Goal: Task Accomplishment & Management: Manage account settings

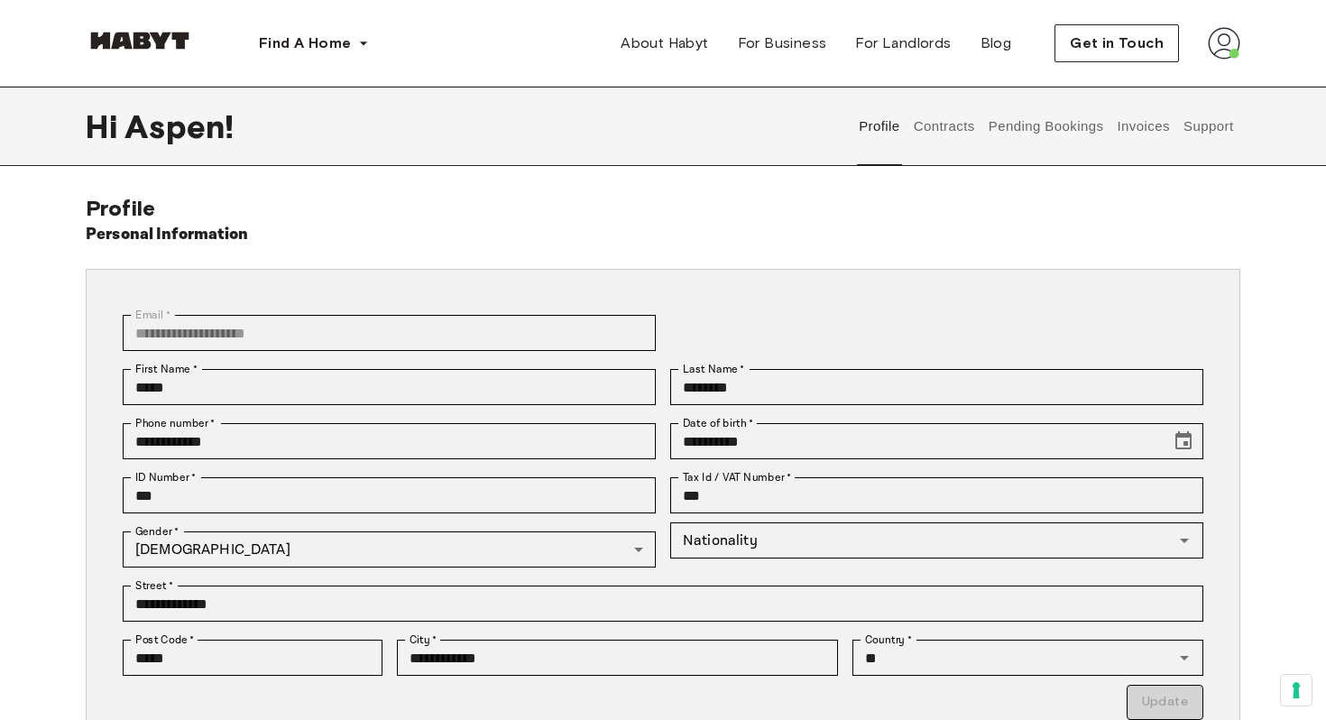
click at [919, 117] on button "Contracts" at bounding box center [944, 126] width 66 height 79
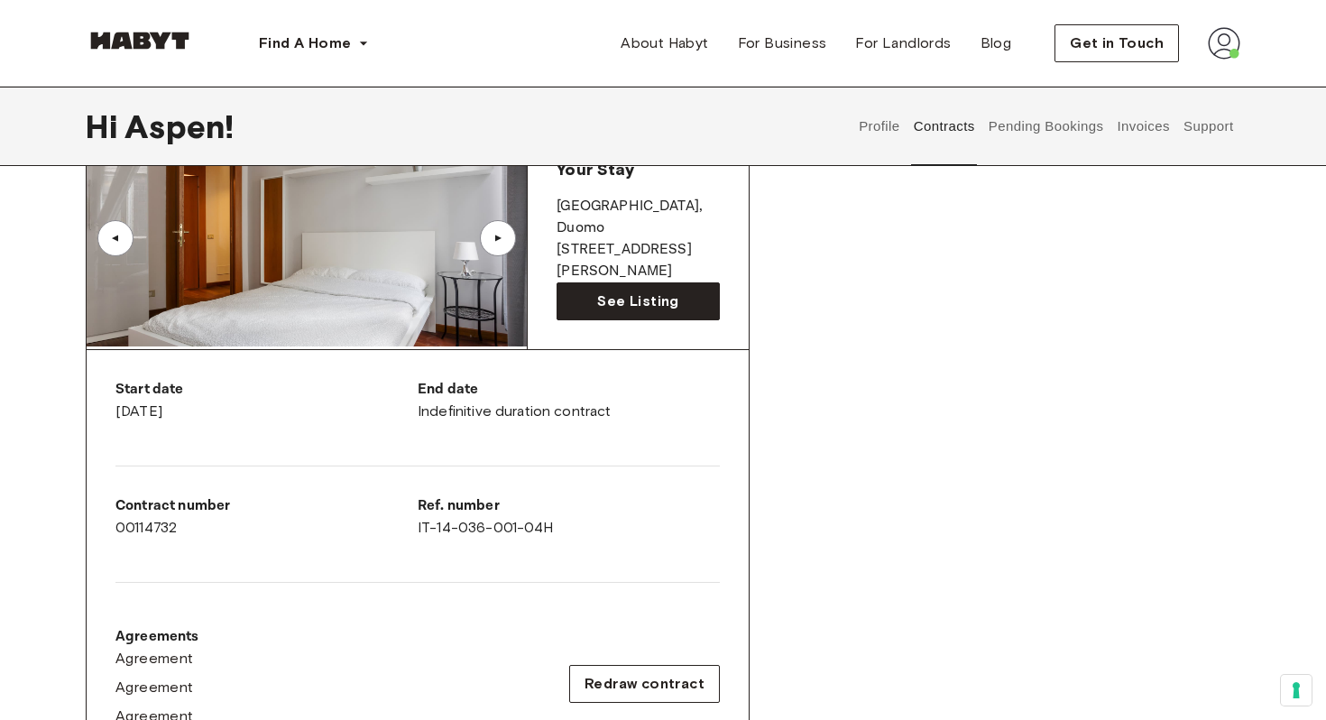
scroll to position [161, 0]
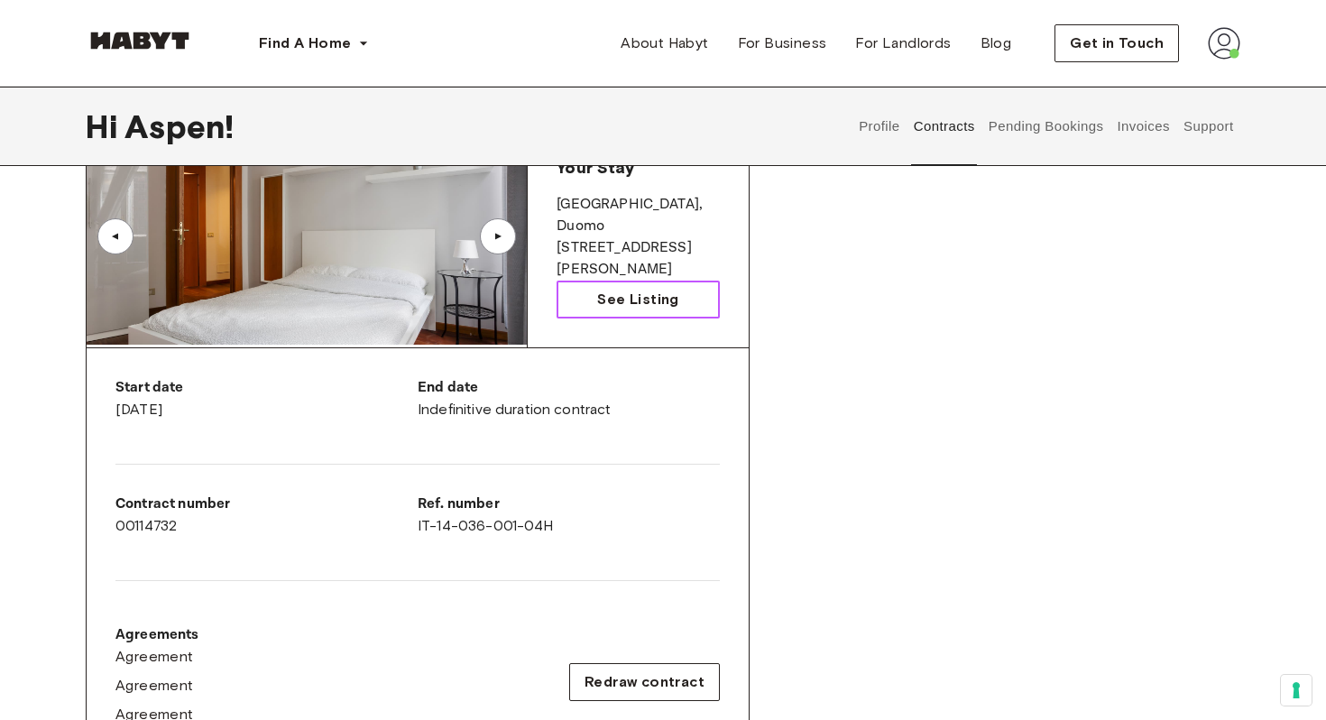
click at [593, 295] on link "See Listing" at bounding box center [638, 300] width 163 height 38
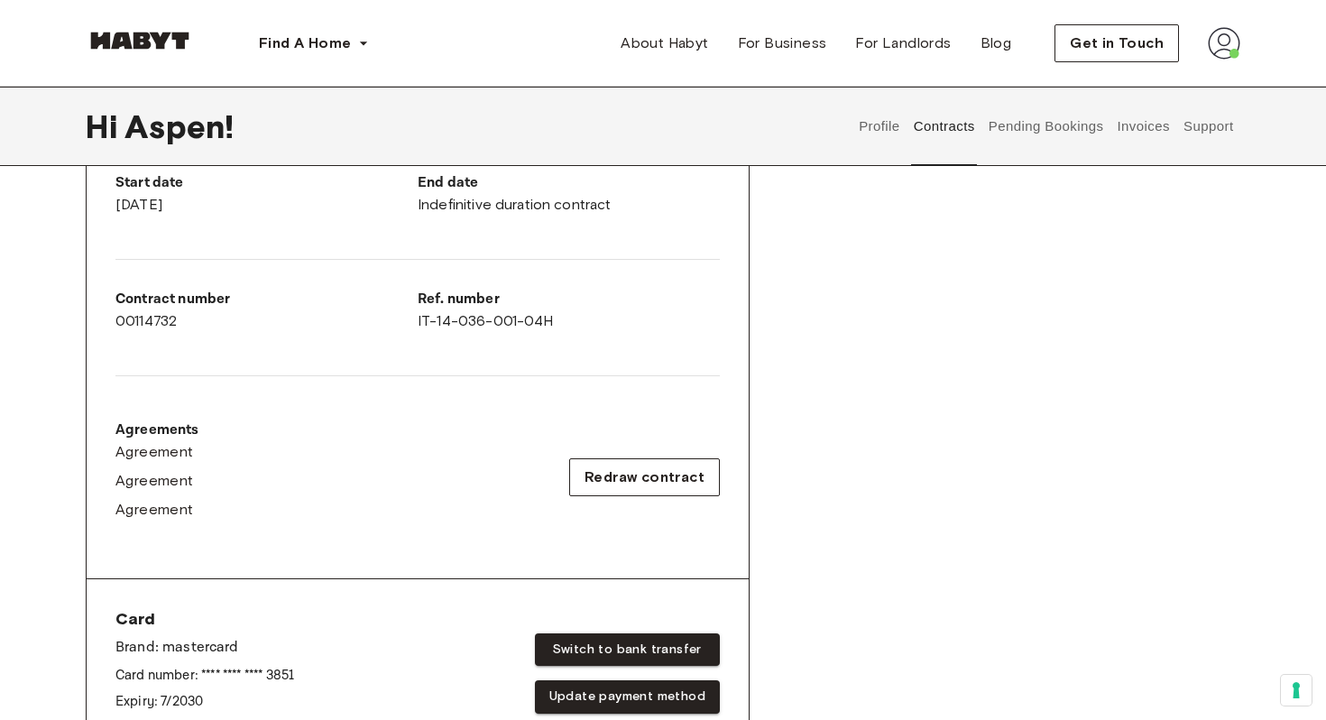
scroll to position [367, 0]
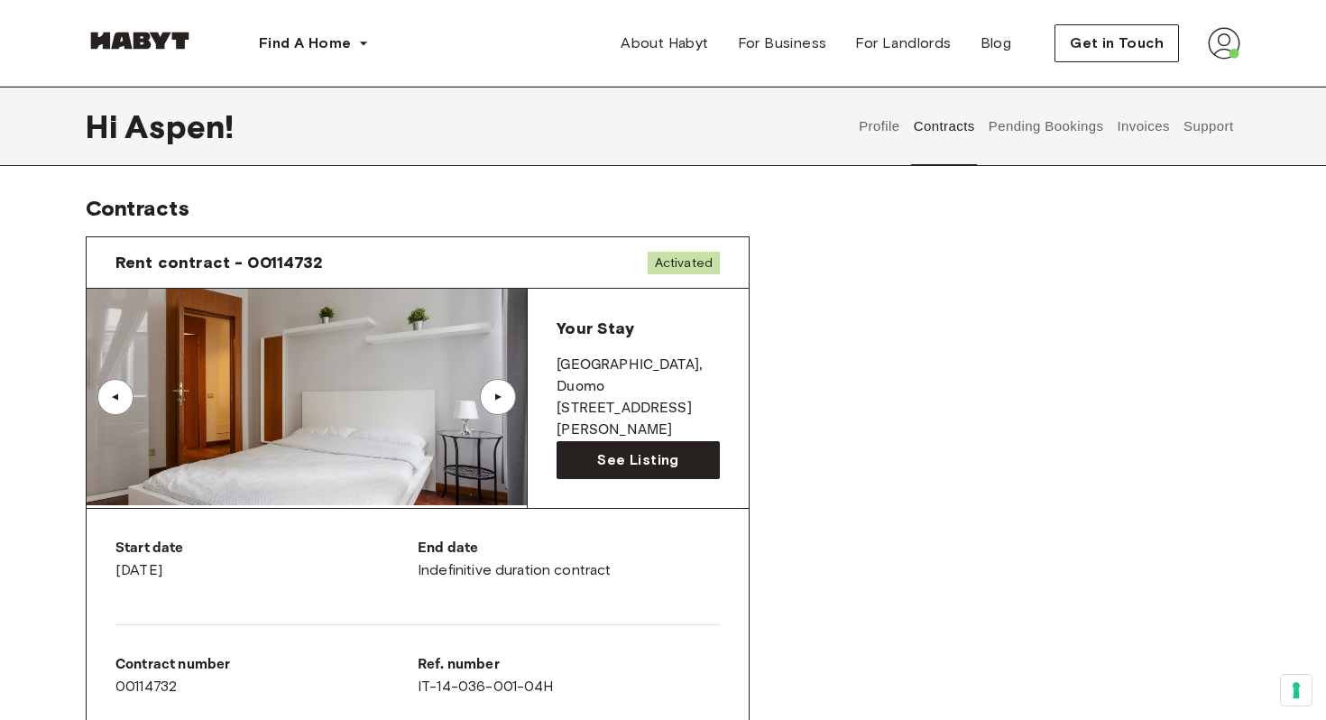
click at [1150, 123] on button "Invoices" at bounding box center [1143, 126] width 57 height 79
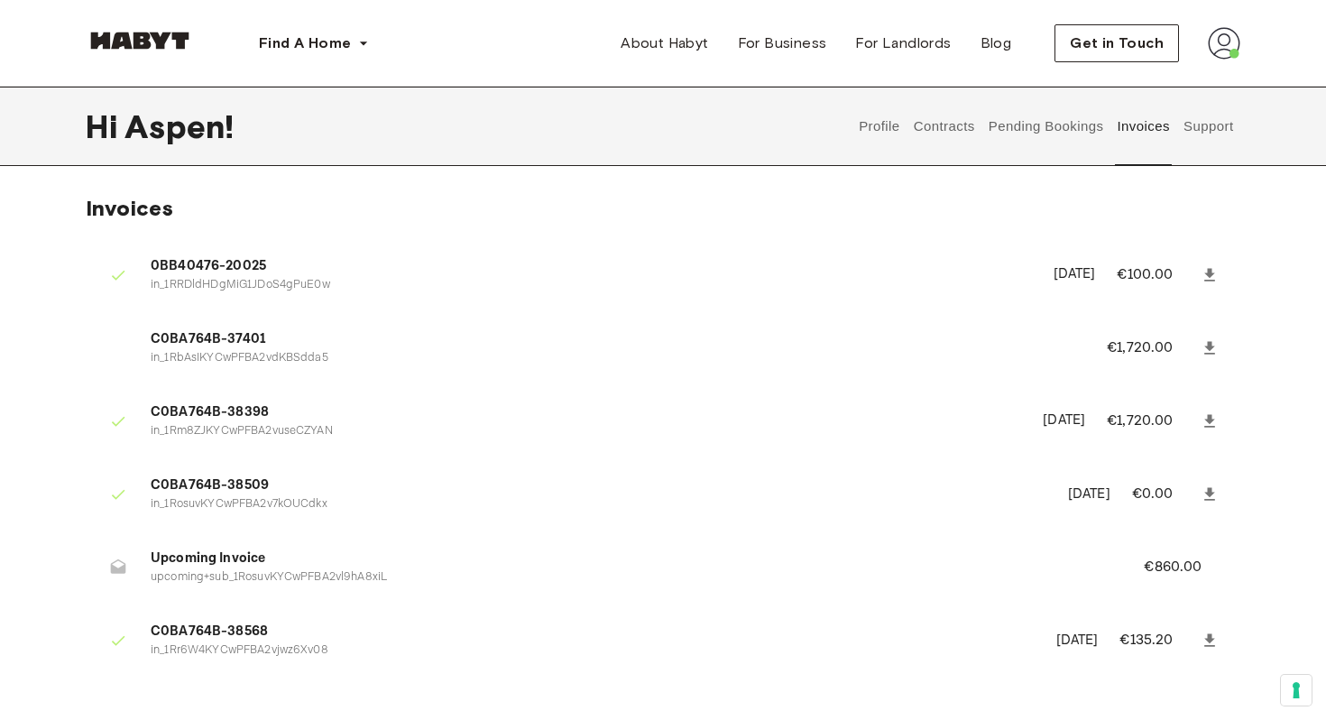
click at [1210, 269] on icon at bounding box center [1209, 274] width 11 height 13
